Goal: Information Seeking & Learning: Learn about a topic

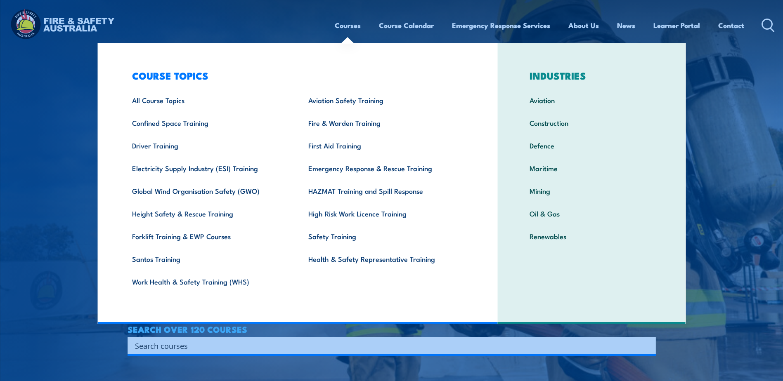
click at [346, 28] on link "Courses" at bounding box center [348, 25] width 26 height 22
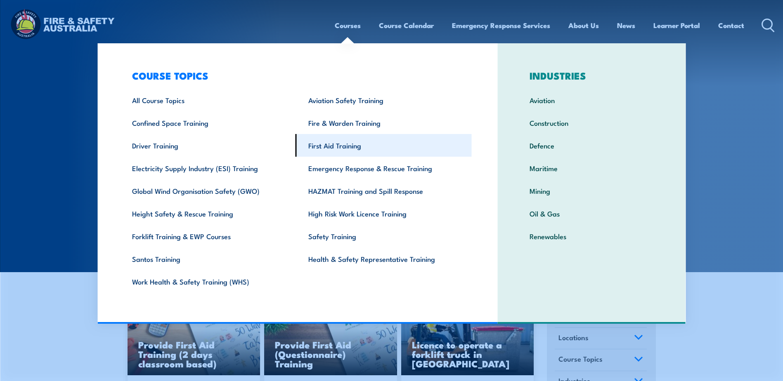
click at [340, 147] on link "First Aid Training" at bounding box center [383, 145] width 176 height 23
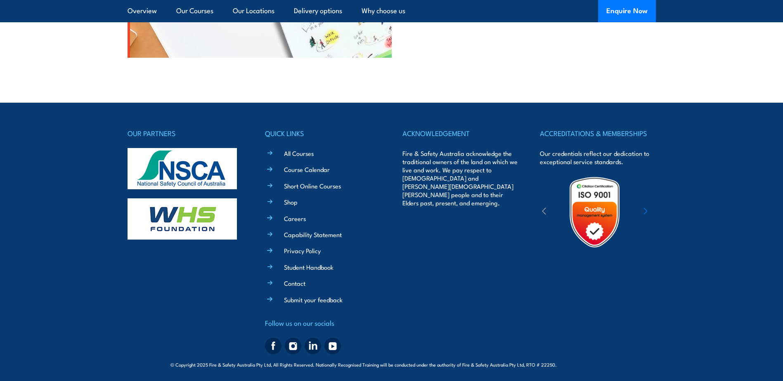
scroll to position [2502, 0]
